Goal: Browse casually

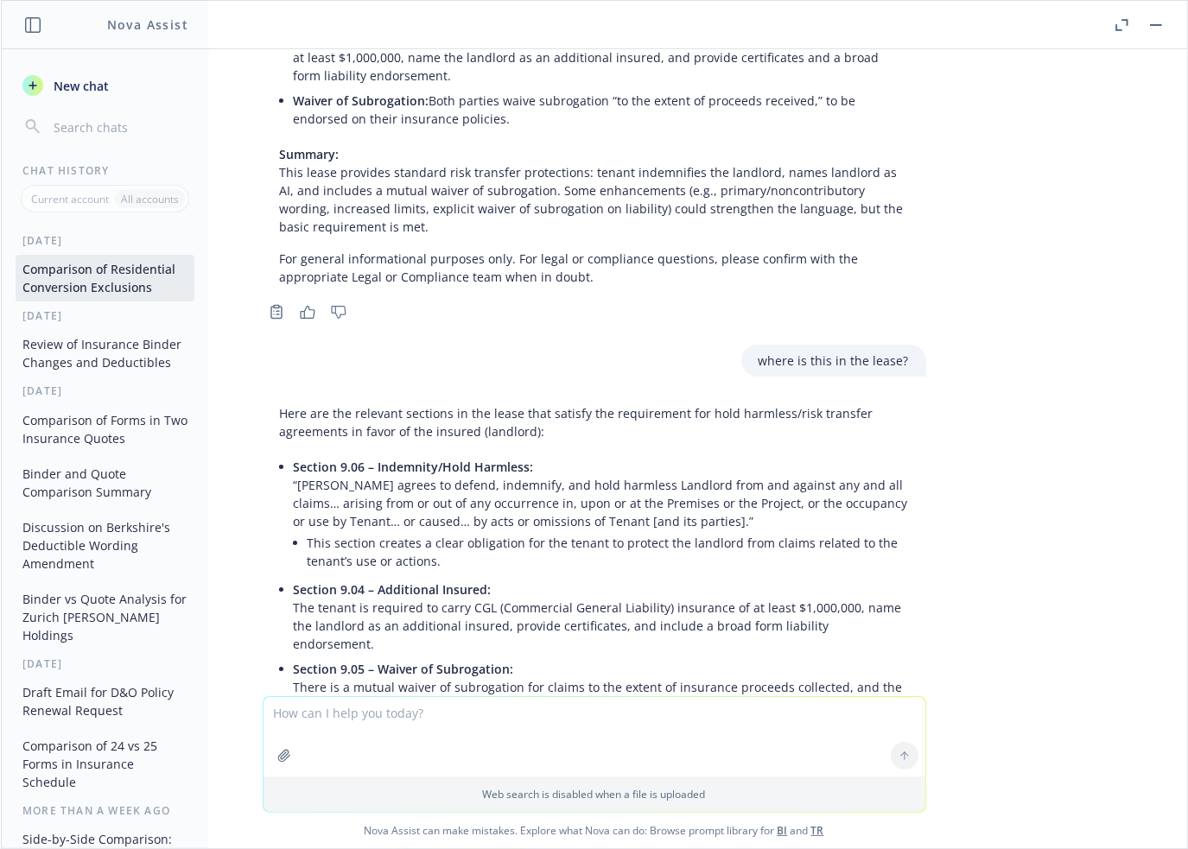
scroll to position [5823, 0]
